Goal: Communication & Community: Answer question/provide support

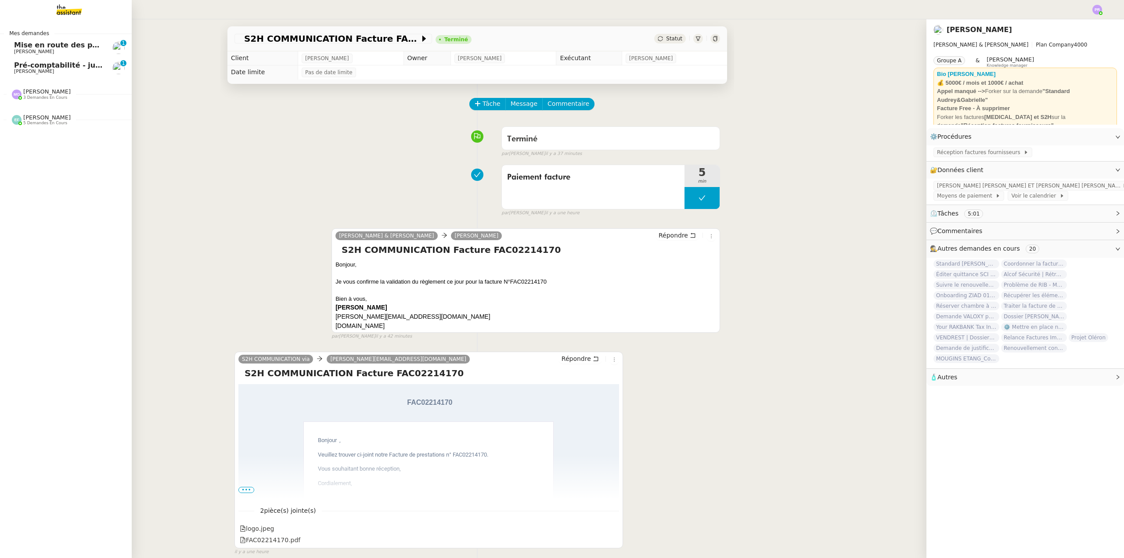
click at [84, 68] on span "Pré-comptabilité - juillet / aout 2025" at bounding box center [86, 65] width 144 height 8
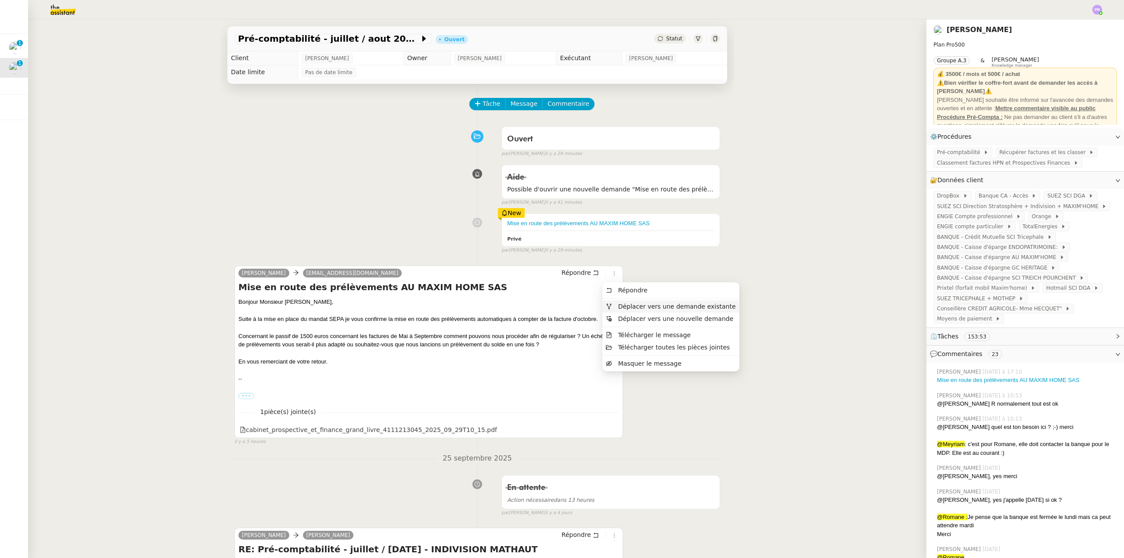
click at [632, 307] on span "Déplacer vers une demande existante" at bounding box center [677, 306] width 118 height 7
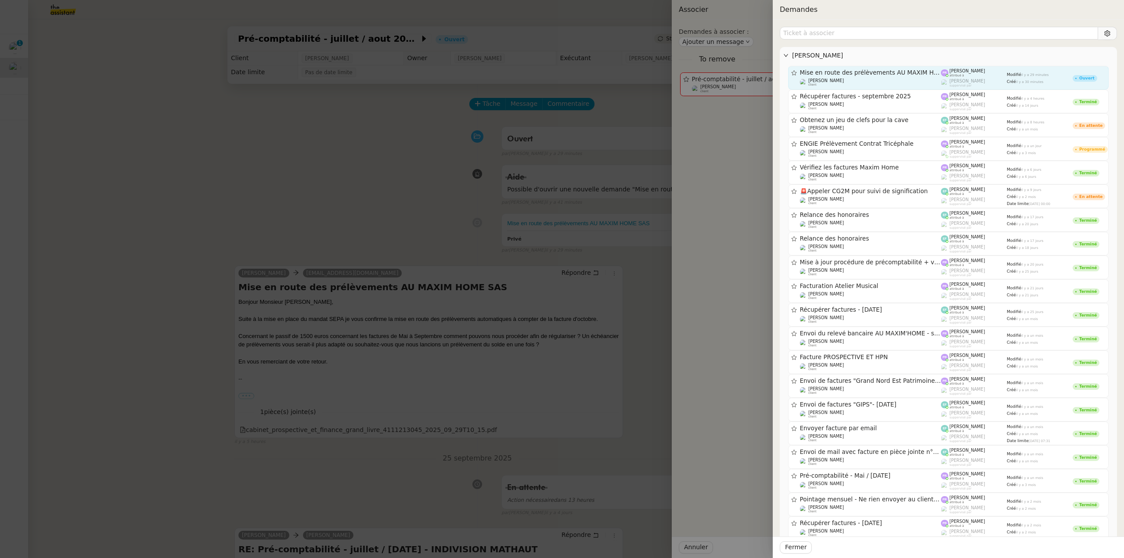
click at [879, 75] on span "Mise en route des prélèvements AU MAXIM HOME SAS" at bounding box center [870, 73] width 141 height 6
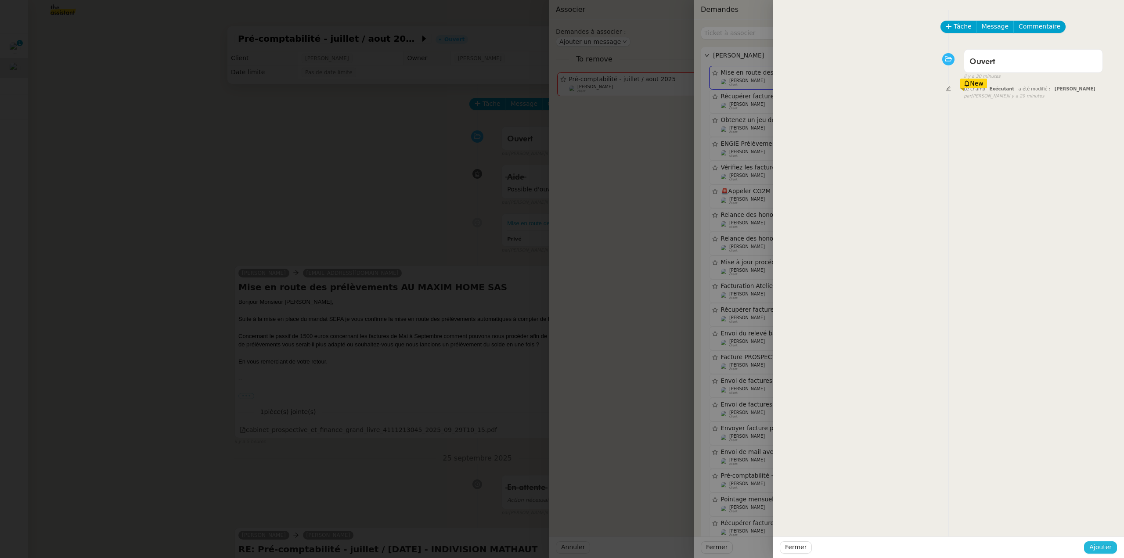
click at [1101, 548] on span "Ajouter" at bounding box center [1100, 547] width 22 height 10
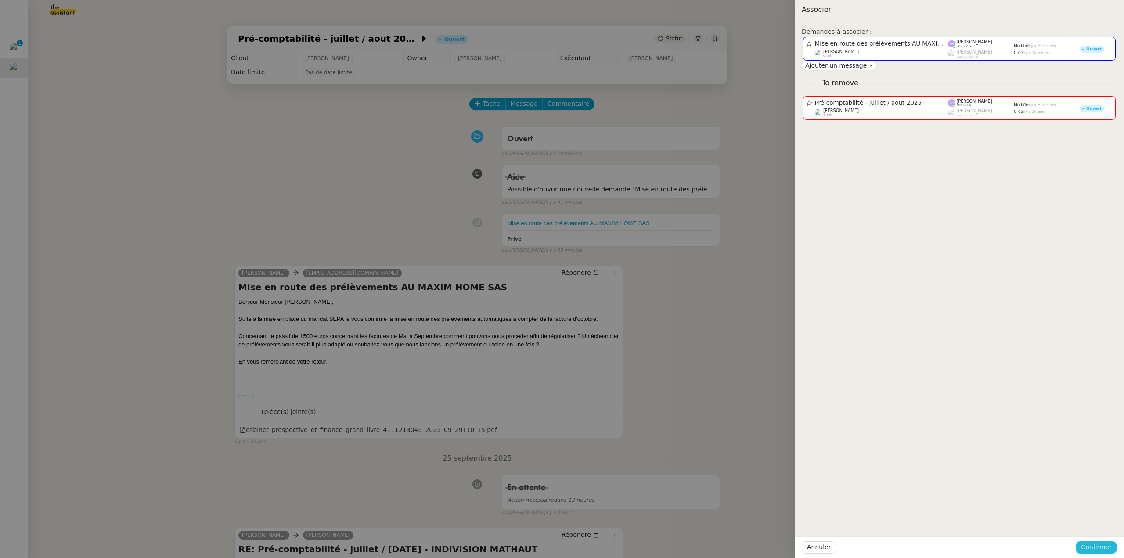
click at [1101, 548] on span "Confirmer" at bounding box center [1096, 547] width 31 height 10
click at [1099, 524] on span "Ajouter" at bounding box center [1096, 523] width 22 height 9
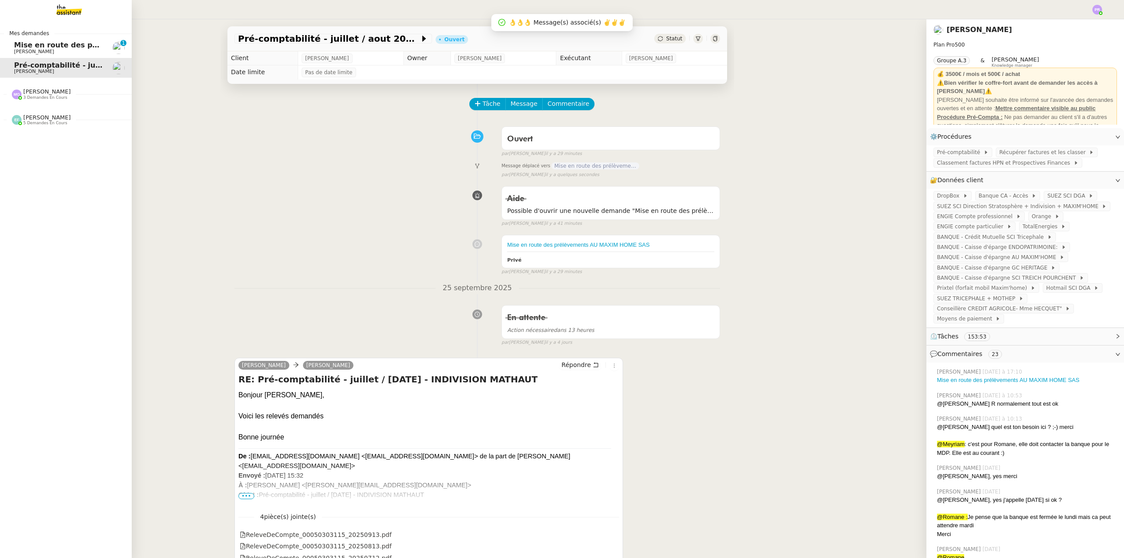
click at [85, 46] on span "Mise en route des prélèvements AU MAXIM HOME SAS" at bounding box center [121, 45] width 215 height 8
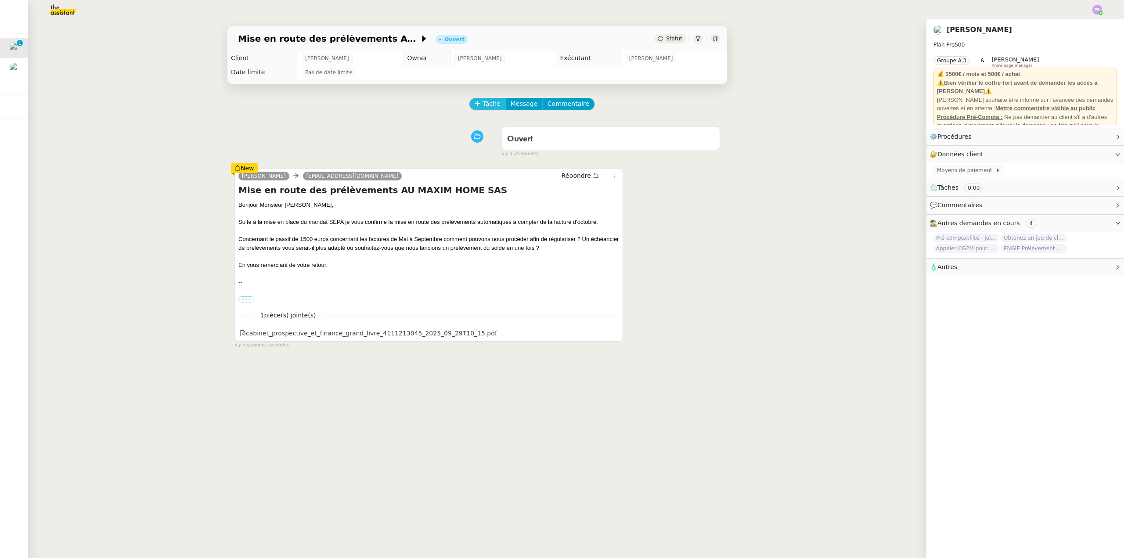
click at [485, 104] on span "Tâche" at bounding box center [491, 104] width 18 height 10
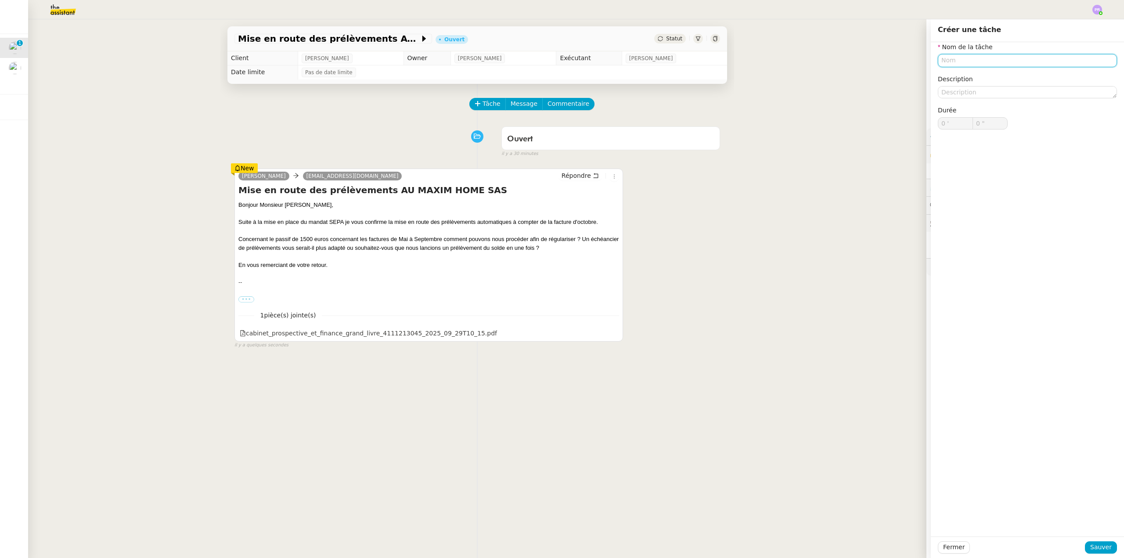
click at [945, 62] on input "text" at bounding box center [1027, 60] width 179 height 13
click at [964, 78] on div "Mise en place prélèvements" at bounding box center [1020, 77] width 172 height 8
type input "Mise en place prélèvements"
click at [1096, 541] on div "Fermer Sauver" at bounding box center [1026, 547] width 193 height 22
click at [1093, 549] on span "Sauver" at bounding box center [1101, 547] width 22 height 10
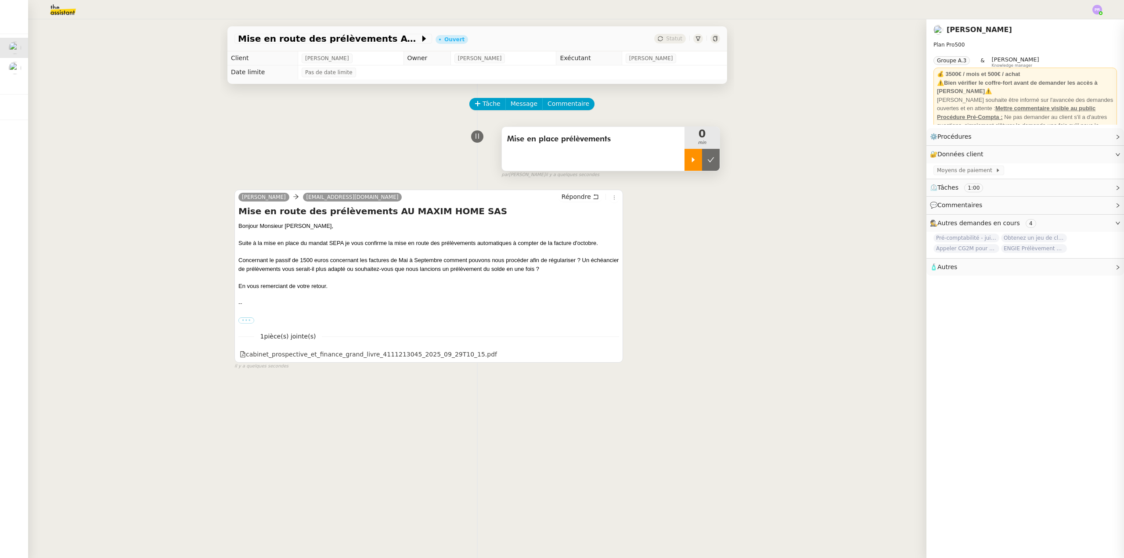
click at [684, 165] on div at bounding box center [693, 160] width 18 height 22
click at [243, 320] on label "•••" at bounding box center [246, 320] width 16 height 6
click at [0, 0] on input "•••" at bounding box center [0, 0] width 0 height 0
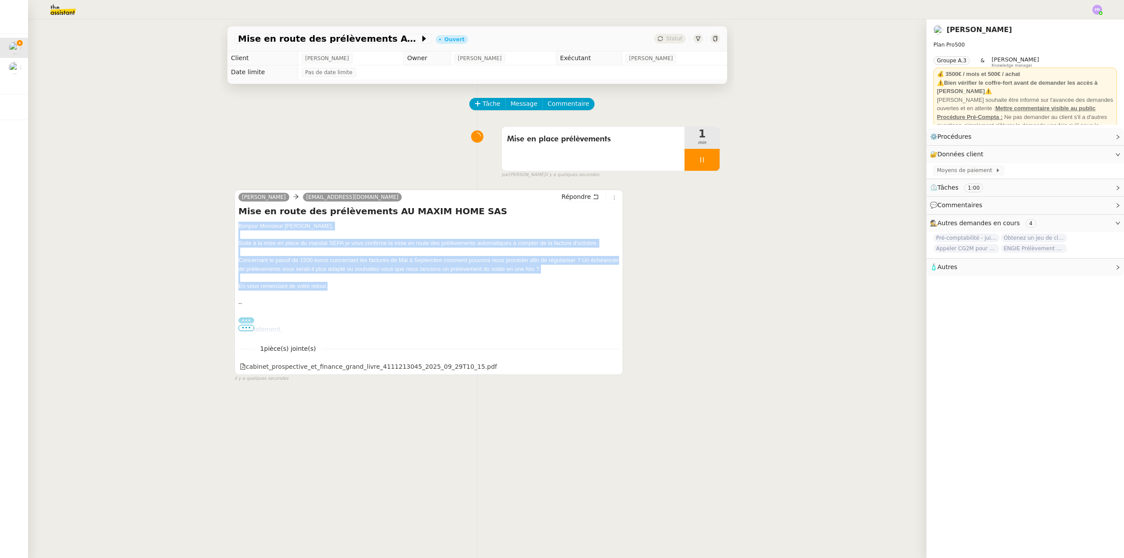
copy div "Bonjour Monsieur [PERSON_NAME], Suite à la mise en place du mandat SEPA je vous…"
drag, startPoint x: 334, startPoint y: 289, endPoint x: 232, endPoint y: 228, distance: 118.7
click at [234, 228] on div "[PERSON_NAME] [EMAIL_ADDRESS][DOMAIN_NAME] Répondre Mise en route des prélèveme…" at bounding box center [428, 282] width 388 height 185
click at [510, 105] on span "Message" at bounding box center [523, 104] width 27 height 10
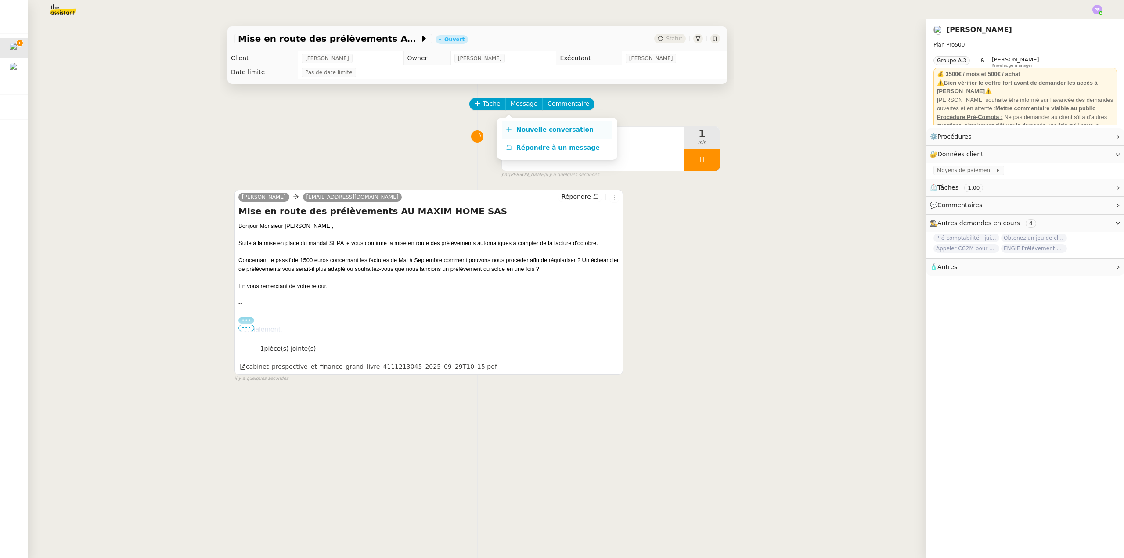
click at [528, 126] on span "Nouvelle conversation" at bounding box center [554, 129] width 77 height 7
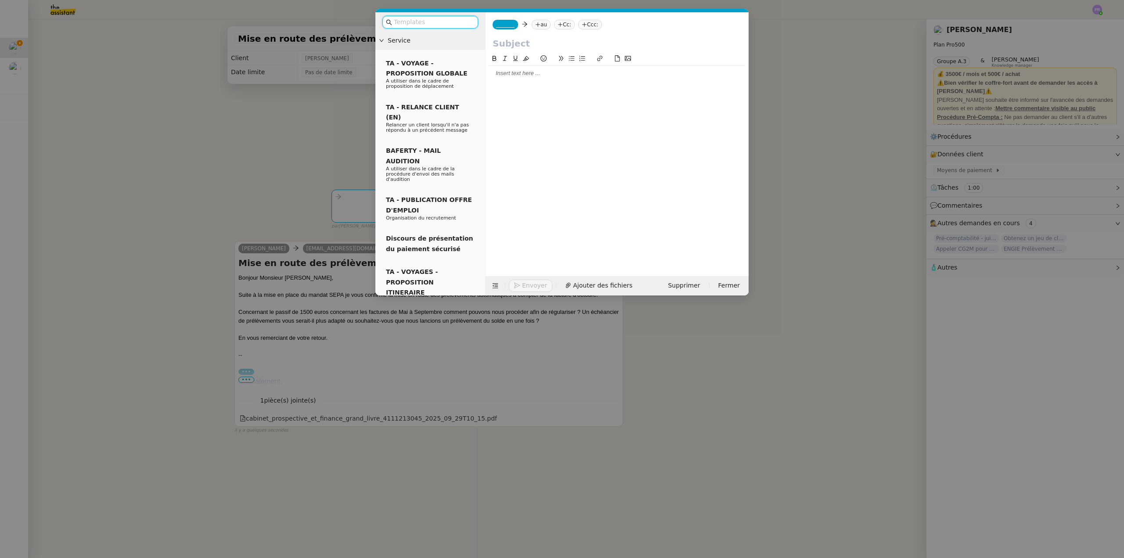
click at [521, 67] on div at bounding box center [617, 73] width 256 height 15
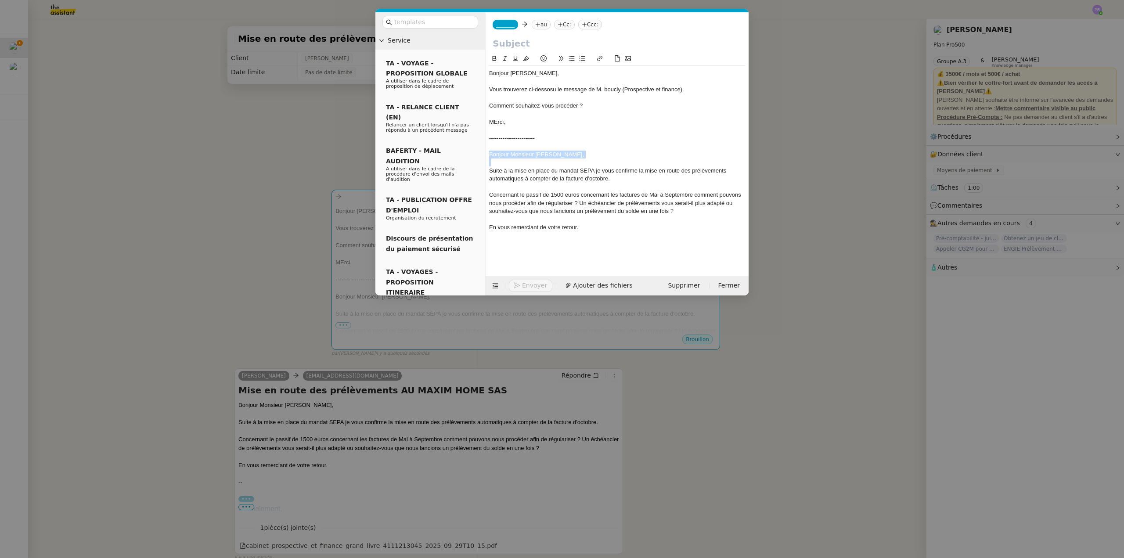
drag, startPoint x: 591, startPoint y: 159, endPoint x: 485, endPoint y: 152, distance: 106.0
click at [485, 152] on nz-spin "Bonjour [PERSON_NAME], Vous trouverez ci-dessosu le message de M. boucly (Prosp…" at bounding box center [616, 160] width 263 height 212
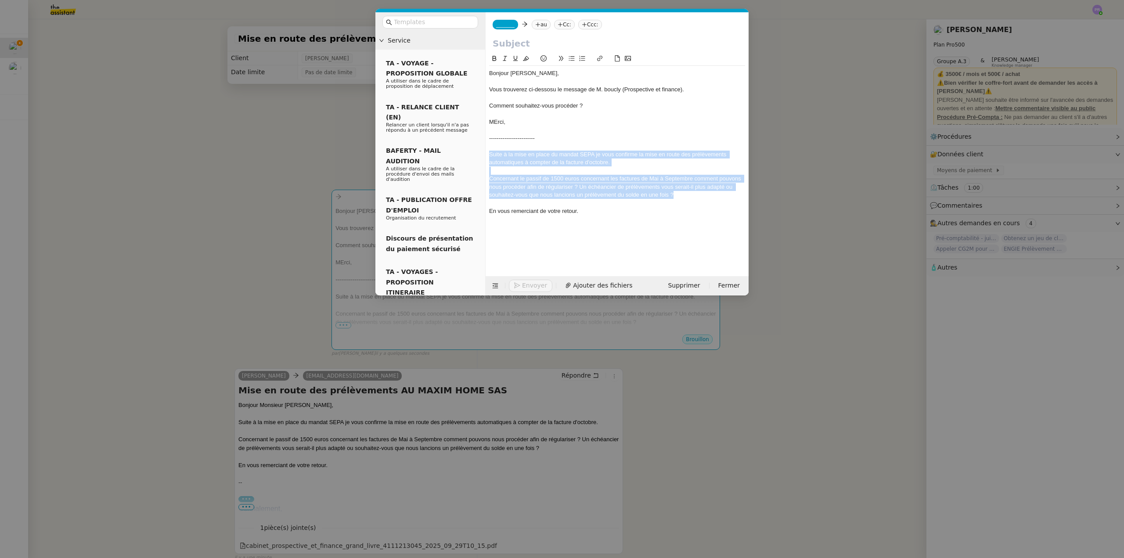
drag, startPoint x: 686, startPoint y: 197, endPoint x: 487, endPoint y: 157, distance: 202.4
click at [487, 157] on nz-spin "Bonjour [PERSON_NAME], Vous trouverez ci-dessosu le message de M. boucly (Prosp…" at bounding box center [616, 160] width 263 height 212
click at [505, 59] on icon at bounding box center [505, 58] width 6 height 6
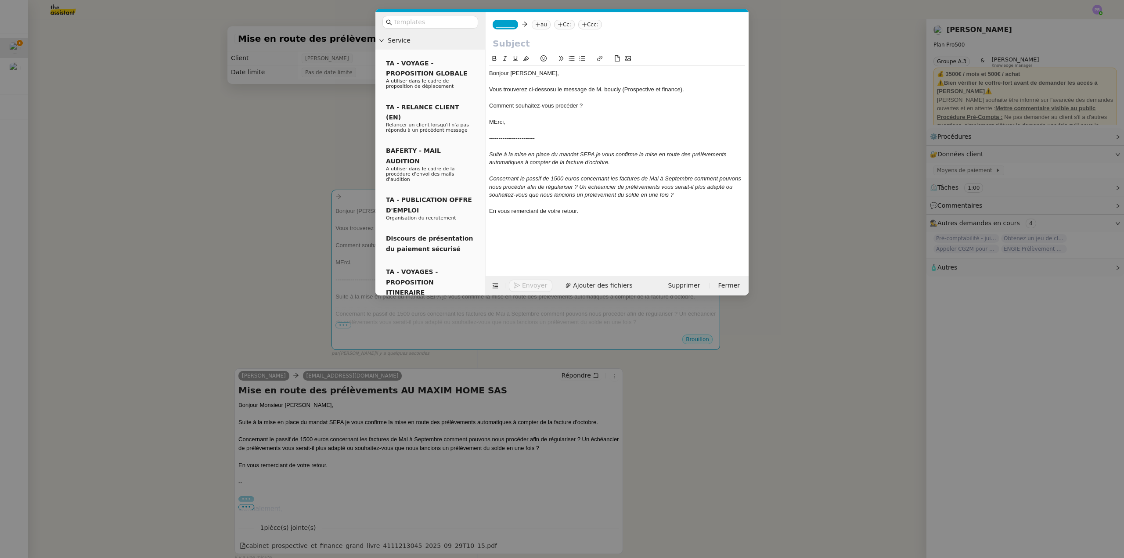
click at [497, 122] on div "MErci," at bounding box center [617, 122] width 256 height 8
drag, startPoint x: 567, startPoint y: 209, endPoint x: 475, endPoint y: 205, distance: 91.4
click at [475, 205] on nz-layout "Service TA - VOYAGE - PROPOSITION GLOBALE A utiliser dans le cadre de propositi…" at bounding box center [561, 153] width 373 height 283
click at [361, 377] on nz-modal-container "Service TA - VOYAGE - PROPOSITION GLOBALE A utiliser dans le cadre de propositi…" at bounding box center [562, 279] width 1124 height 558
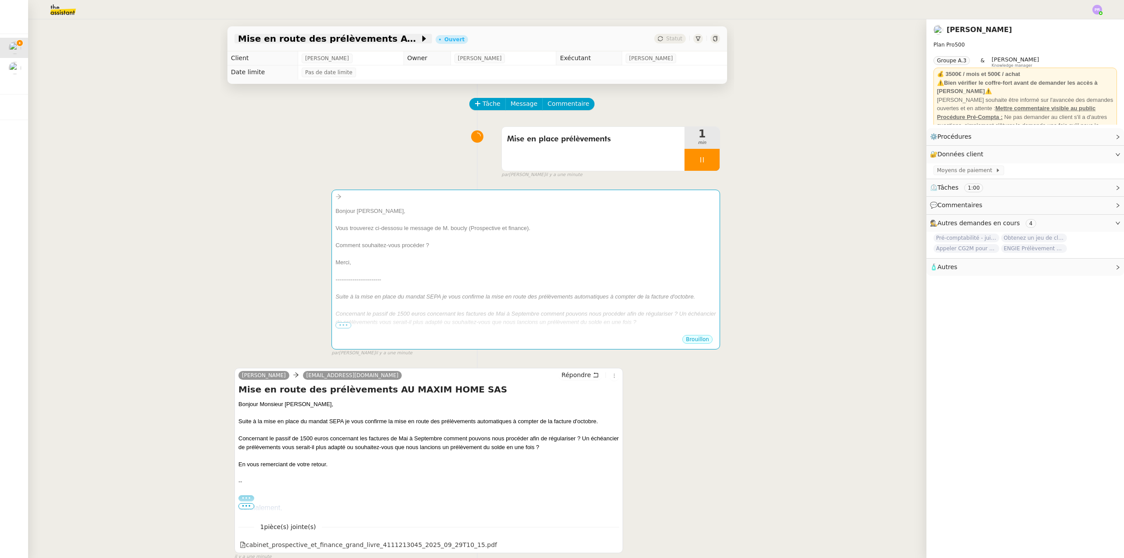
click at [320, 37] on span "Mise en route des prélèvements AU MAXIM HOME SAS" at bounding box center [329, 38] width 182 height 9
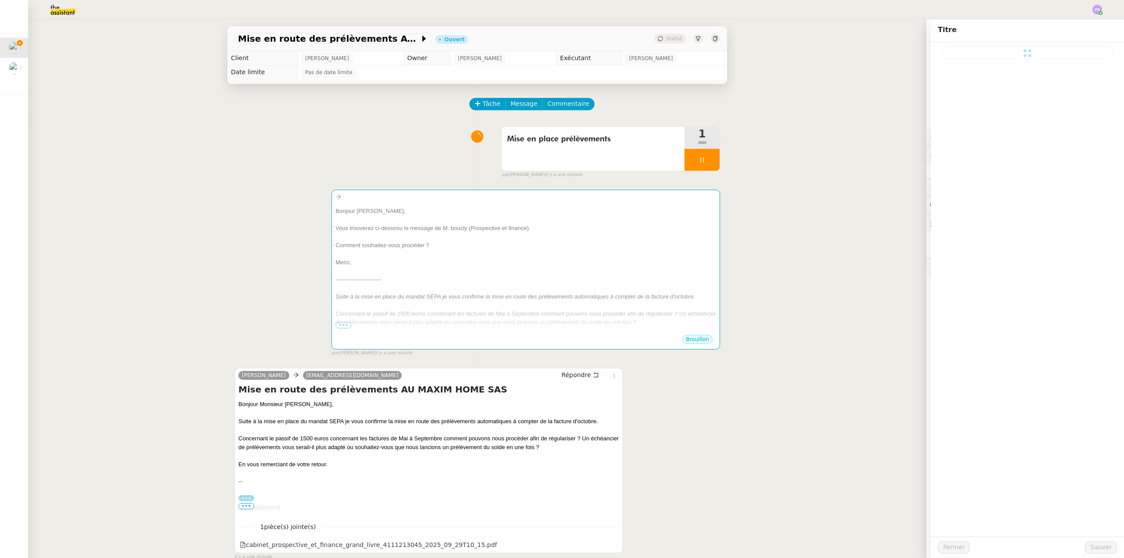
type input "Mise en route des prélèvements AU MAXIM HOME SAS"
drag, startPoint x: 1094, startPoint y: 51, endPoint x: 757, endPoint y: 111, distance: 342.0
click at [922, 48] on app-ticket "Mise en route des prélèvements AU MAXIM HOME SAS Ouvert Statut Client [PERSON_N…" at bounding box center [576, 288] width 1096 height 539
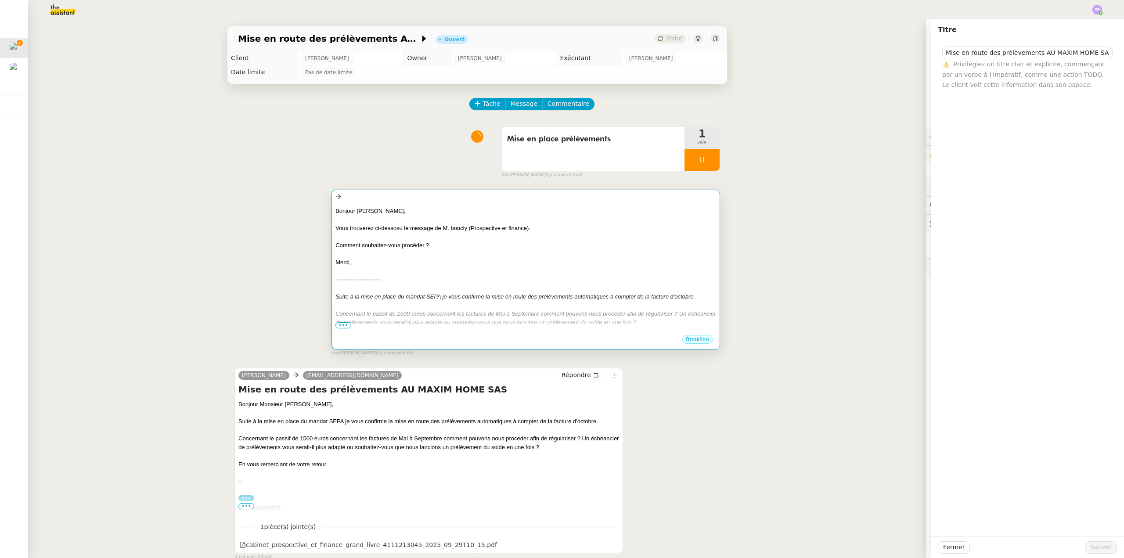
click at [542, 237] on div at bounding box center [525, 236] width 381 height 9
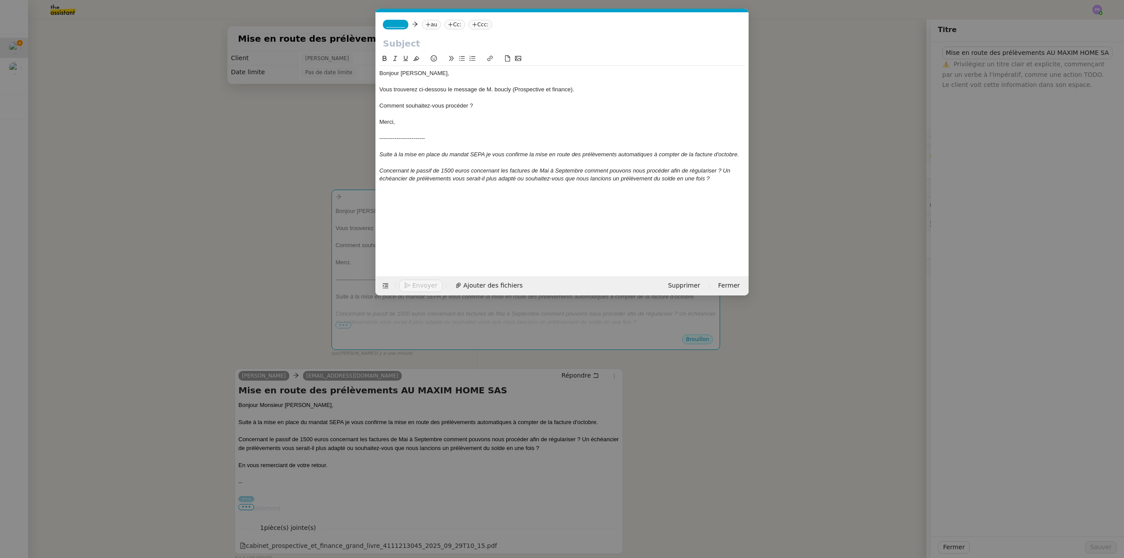
scroll to position [0, 18]
click at [414, 45] on input "text" at bounding box center [562, 43] width 359 height 13
paste input "Mise en route des prélèvements AU MAXIM HOME SAS"
type input "Mise en route des prélèvements AU MAXIM HOME SAS"
click at [403, 24] on nz-tag "_______" at bounding box center [395, 25] width 25 height 10
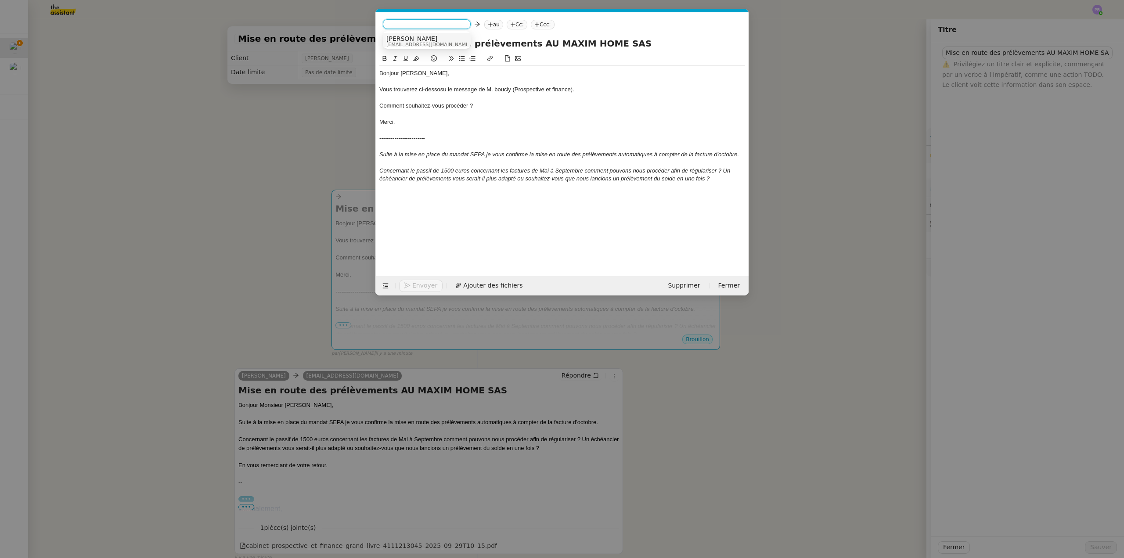
click at [422, 36] on span "[PERSON_NAME]" at bounding box center [428, 38] width 84 height 7
click at [447, 25] on nz-tag "au" at bounding box center [456, 25] width 19 height 10
type input "[PERSON_NAME]"
click at [467, 38] on span "[PERSON_NAME][EMAIL_ADDRESS][DOMAIN_NAME]" at bounding box center [488, 40] width 125 height 5
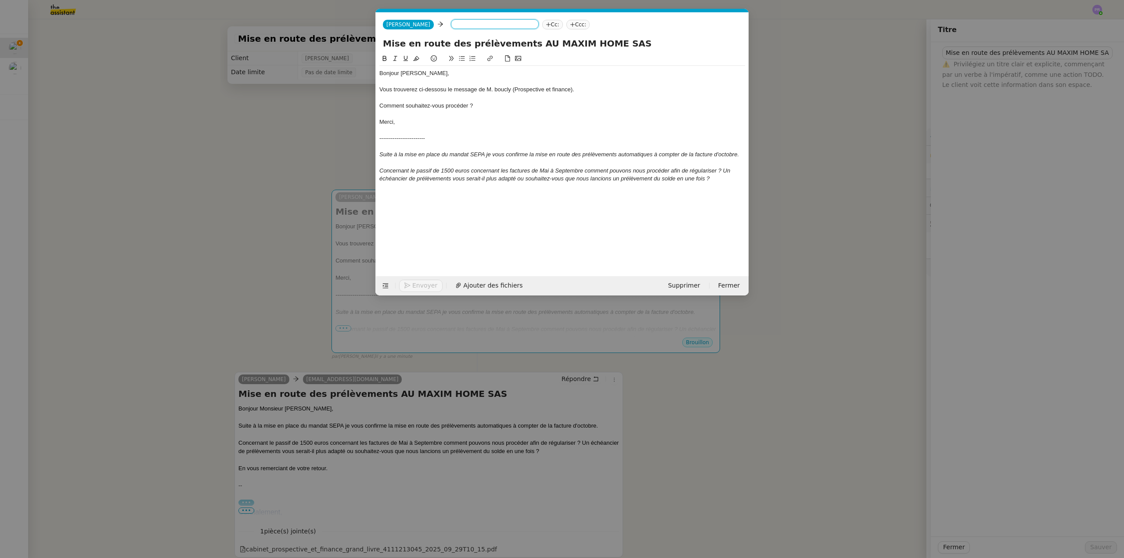
scroll to position [0, 0]
click at [456, 107] on div "Comment souhaitez-vous procéder ?" at bounding box center [562, 106] width 366 height 8
click at [461, 61] on icon at bounding box center [462, 58] width 6 height 5
drag, startPoint x: 441, startPoint y: 44, endPoint x: 417, endPoint y: 42, distance: 23.4
click at [417, 42] on input "Mise en route des prélèvements AU MAXIM HOME SAS" at bounding box center [562, 43] width 359 height 13
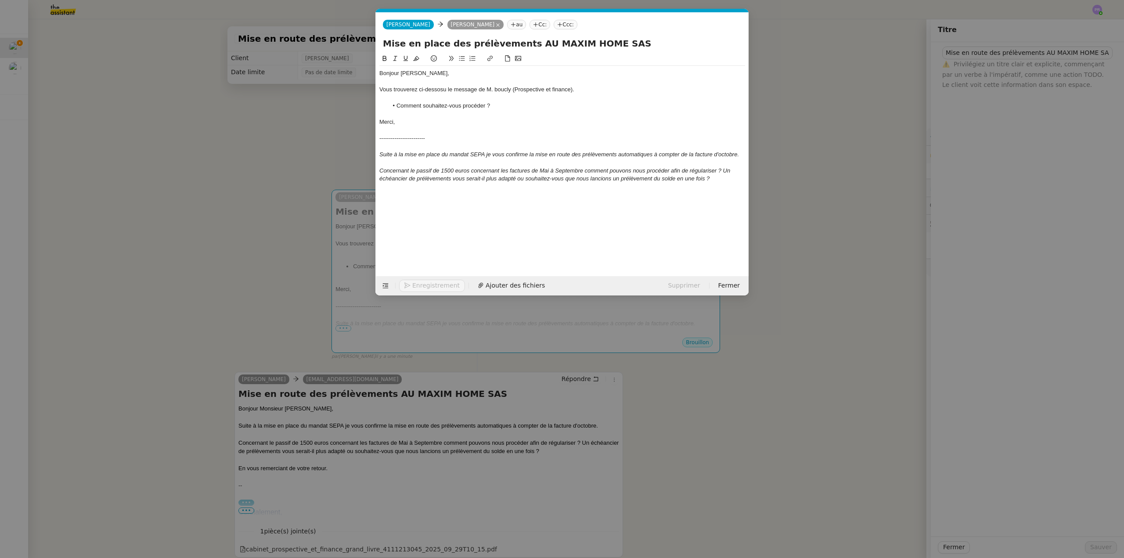
type input "Mise en place des prélèvements AU MAXIM HOME SAS"
click at [439, 93] on div "Vous trouverez ci-dessosu le message de M. boucly (Prospective et finance)." at bounding box center [562, 90] width 366 height 8
click at [443, 90] on div "Vous trouverez ci-dessosu le message de M. boucly (Prospective et finance)." at bounding box center [562, 90] width 366 height 8
click at [0, 0] on lt-span "dessous" at bounding box center [0, 0] width 0 height 0
click at [497, 89] on div "Vous trouverez ci-dessous le message de M. boucly (Prospective et finance)." at bounding box center [562, 90] width 366 height 8
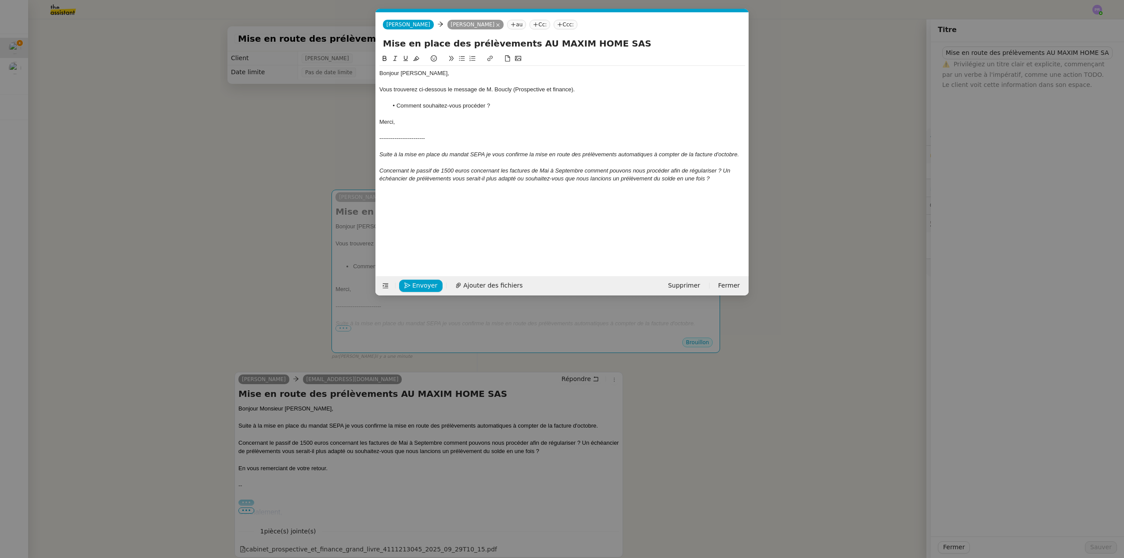
click at [303, 173] on nz-modal-container "Service TA - VOYAGE - PROPOSITION GLOBALE A utiliser dans le cadre de propositi…" at bounding box center [562, 279] width 1124 height 558
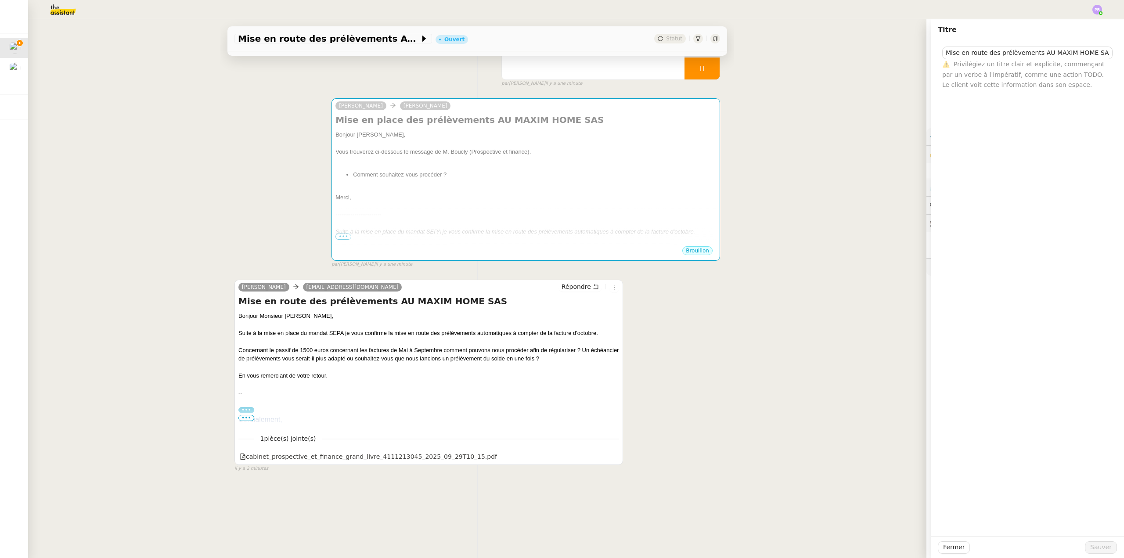
scroll to position [117, 0]
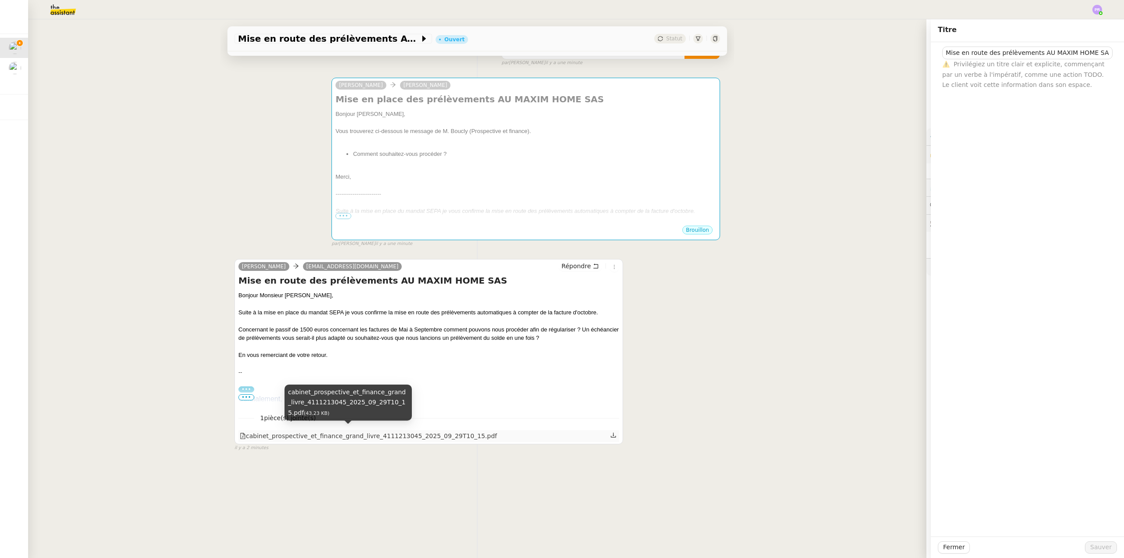
click at [388, 433] on div "cabinet_prospective_et_finance_grand_livre_4111213045_2025_09_29T10_15.pdf" at bounding box center [368, 436] width 257 height 10
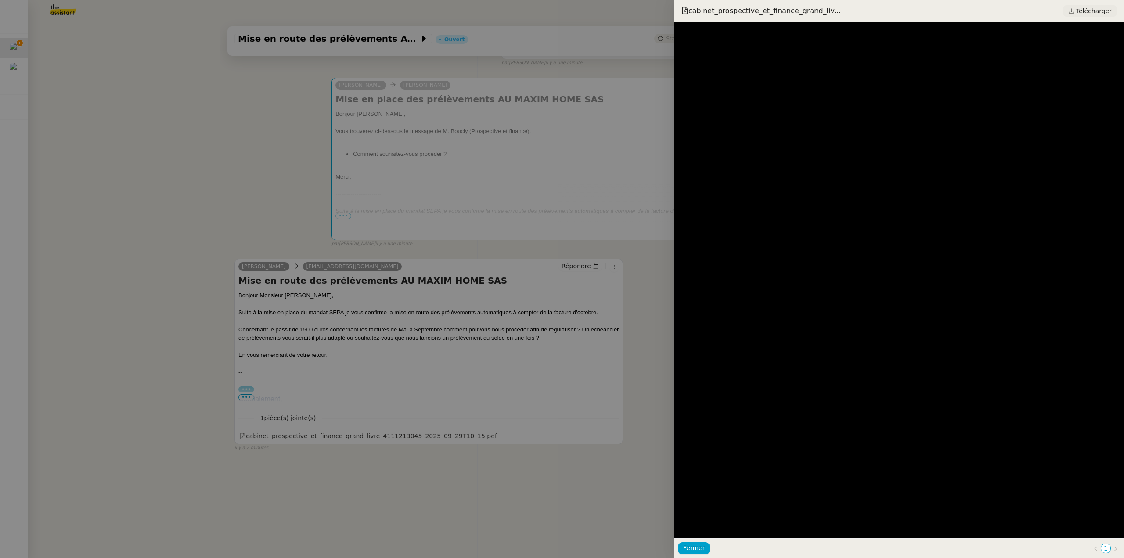
click at [1094, 8] on span "Télécharger" at bounding box center [1094, 10] width 36 height 11
click at [444, 190] on div at bounding box center [562, 279] width 1124 height 558
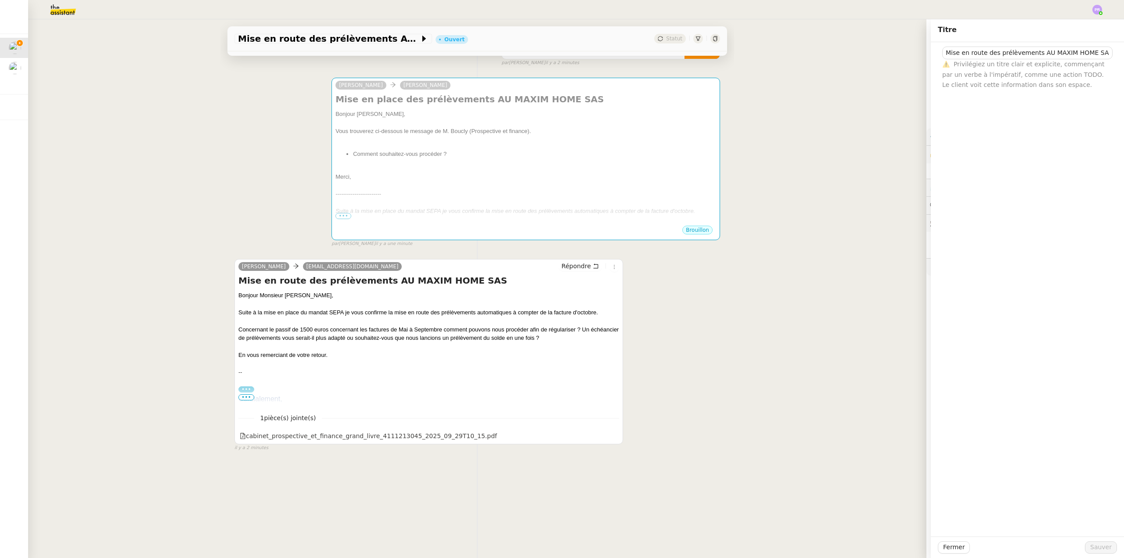
click at [465, 185] on div at bounding box center [525, 185] width 381 height 9
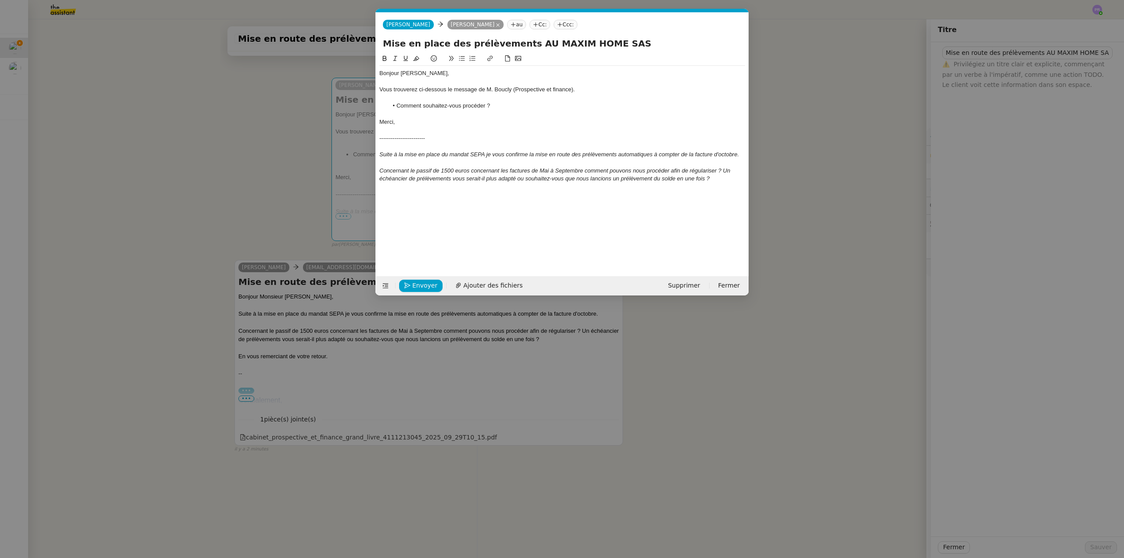
scroll to position [0, 18]
click at [490, 284] on span "Ajouter des fichiers" at bounding box center [492, 285] width 59 height 10
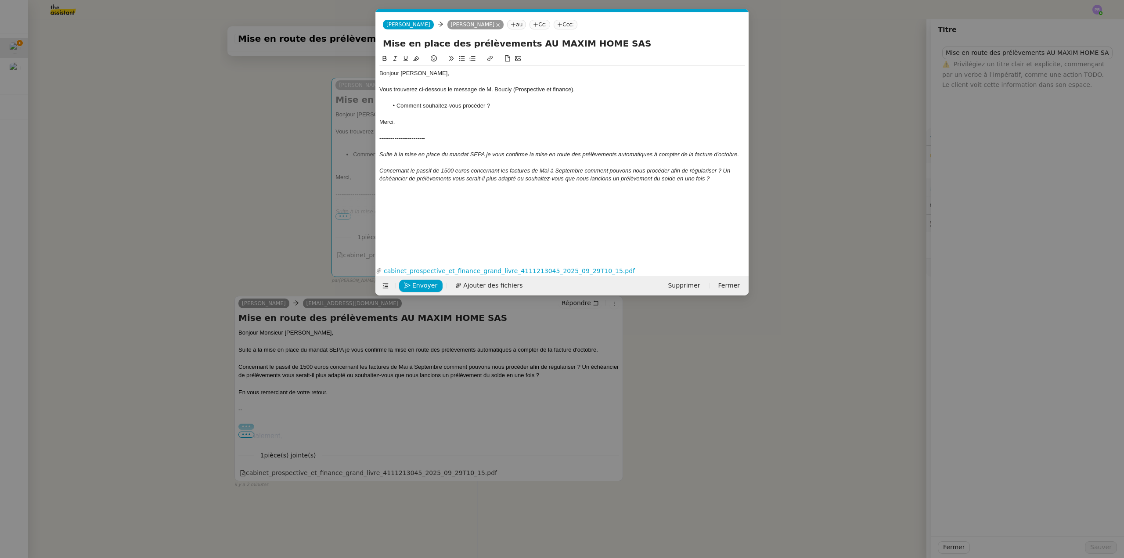
click at [554, 89] on div "Vous trouverez ci-dessous le message de M. Boucly (Prospective et finance)." at bounding box center [562, 90] width 366 height 8
drag, startPoint x: 384, startPoint y: 40, endPoint x: 613, endPoint y: 43, distance: 229.6
click at [613, 43] on input "Mise en place des prélèvements AU MAXIM HOME SAS" at bounding box center [562, 43] width 359 height 13
click at [576, 88] on div "Vous trouverez ci-dessous le message de M. Boucly (Prospective et Finance)." at bounding box center [562, 90] width 366 height 8
click at [574, 90] on div "Vous trouverez ci-dessous le message de M. Boucly (Prospective et Finance)." at bounding box center [562, 90] width 366 height 8
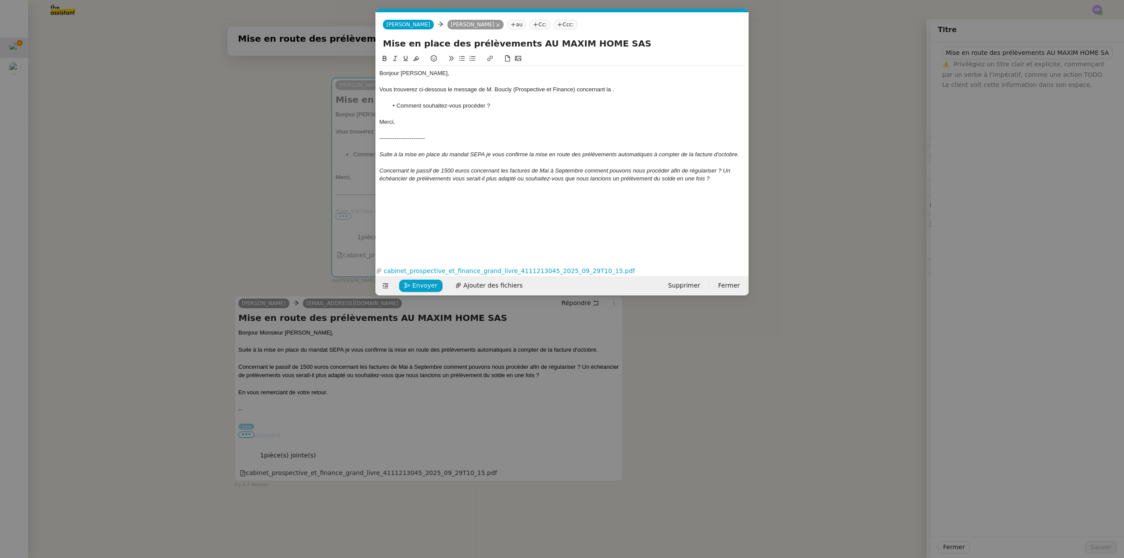
scroll to position [0, 0]
click at [617, 86] on div "Vous trouverez ci-dessous le message de M. Boucly (Prospective et Finance) conc…" at bounding box center [562, 94] width 366 height 16
click at [697, 87] on div "Vous trouverez ci-dessous le message de M. Boucly (Prospective et Finance) conc…" at bounding box center [562, 94] width 366 height 16
drag, startPoint x: 431, startPoint y: 100, endPoint x: 416, endPoint y: 98, distance: 15.5
click at [416, 98] on div "Vous trouverez ci-dessous le message de M. Boucly (Prospective et Finance) conc…" at bounding box center [562, 94] width 366 height 16
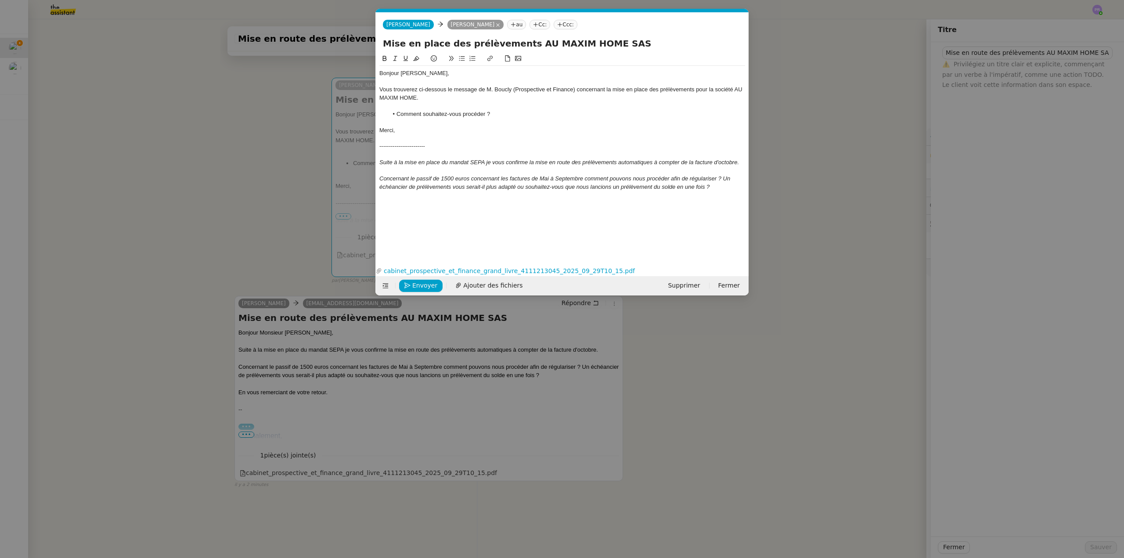
click at [274, 185] on nz-modal-container "Service TA - VOYAGE - PROPOSITION GLOBALE A utiliser dans le cadre de propositi…" at bounding box center [562, 279] width 1124 height 558
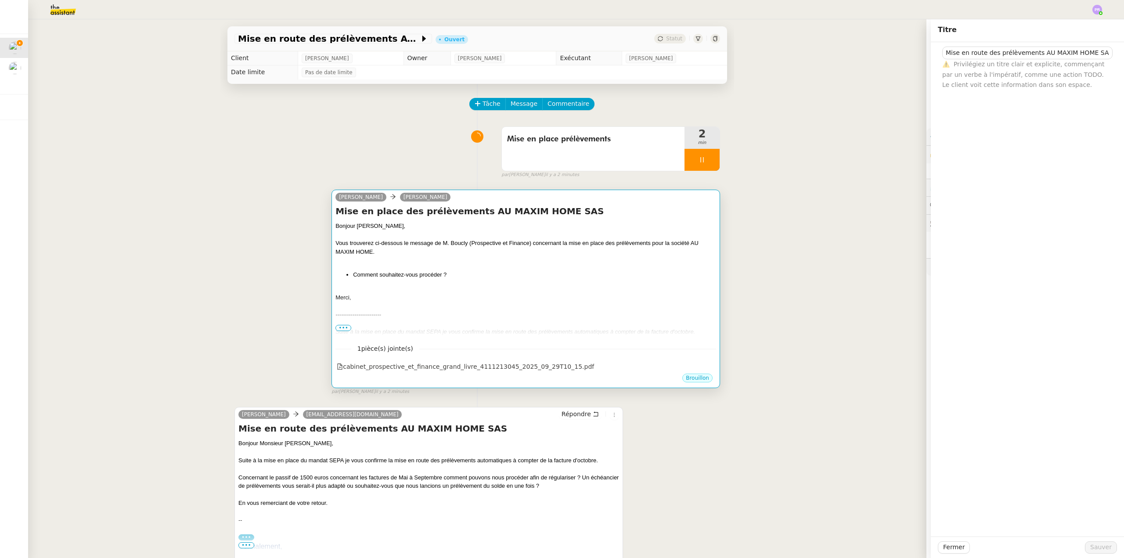
click at [538, 216] on h4 "Mise en place des prélèvements AU MAXIM HOME SAS" at bounding box center [525, 211] width 381 height 12
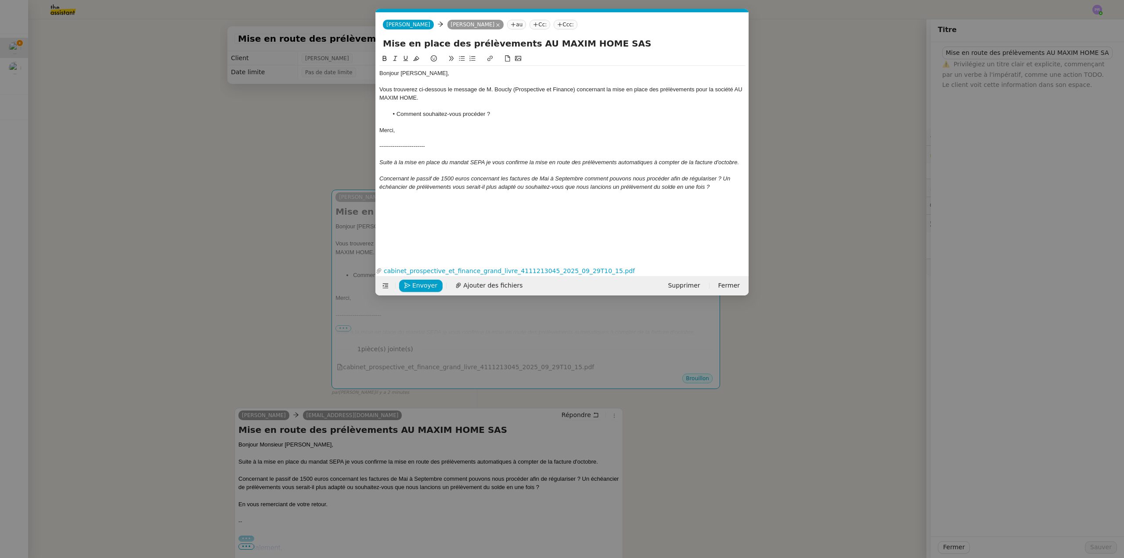
scroll to position [0, 18]
click at [425, 282] on span "Envoyer" at bounding box center [424, 285] width 25 height 10
click at [425, 283] on span "Confirmer l'envoi" at bounding box center [438, 285] width 53 height 10
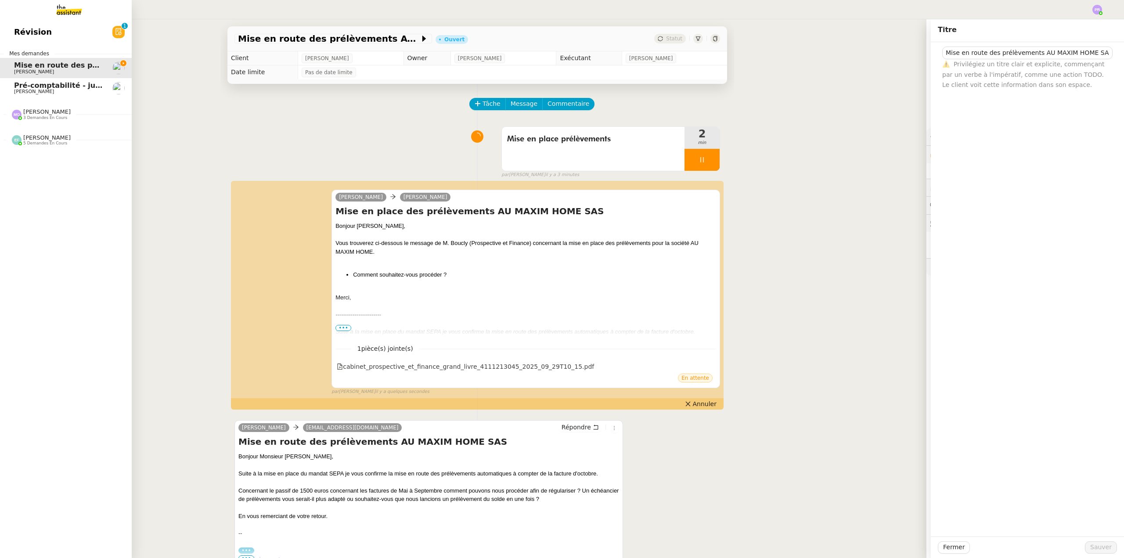
click at [64, 89] on span "Pré-comptabilité - juillet / aout 2025" at bounding box center [86, 85] width 144 height 8
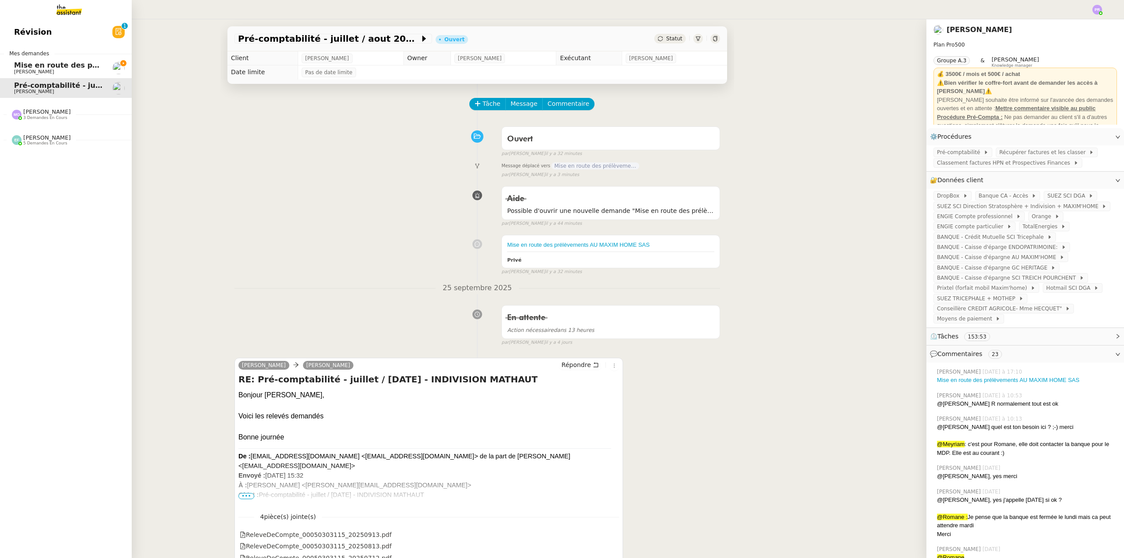
click at [67, 66] on span "Mise en route des prélèvements AU MAXIM HOME SAS" at bounding box center [121, 65] width 215 height 8
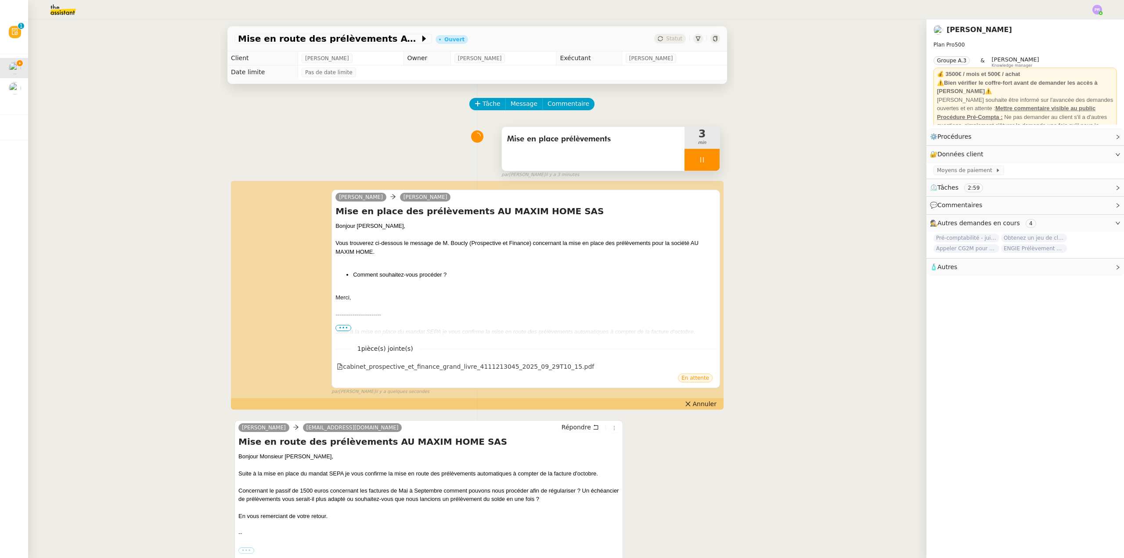
click at [702, 157] on div at bounding box center [701, 160] width 35 height 22
click at [707, 158] on icon at bounding box center [710, 159] width 7 height 7
